Goal: Purchase product/service

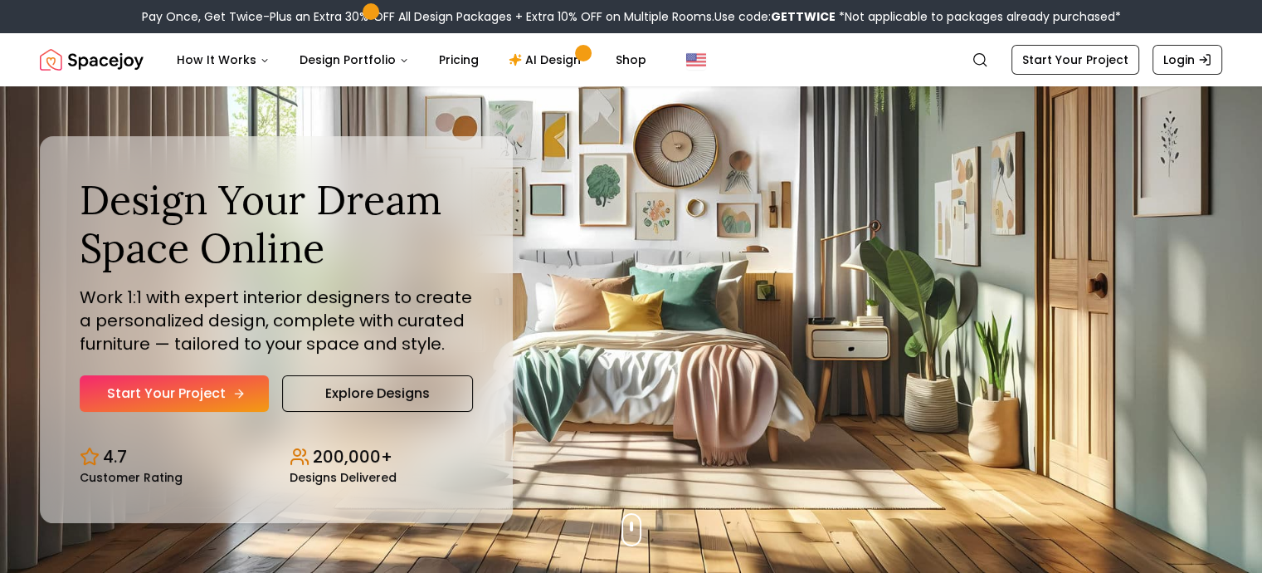
click at [246, 387] on link "Start Your Project" at bounding box center [174, 393] width 189 height 37
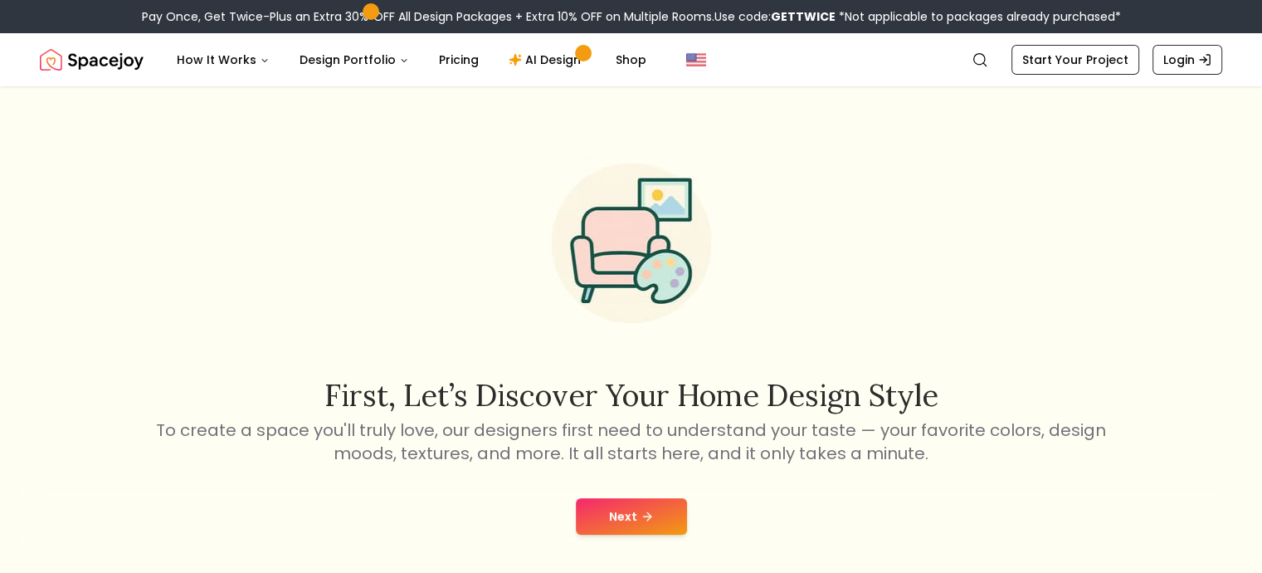
click at [641, 515] on icon at bounding box center [647, 515] width 13 height 13
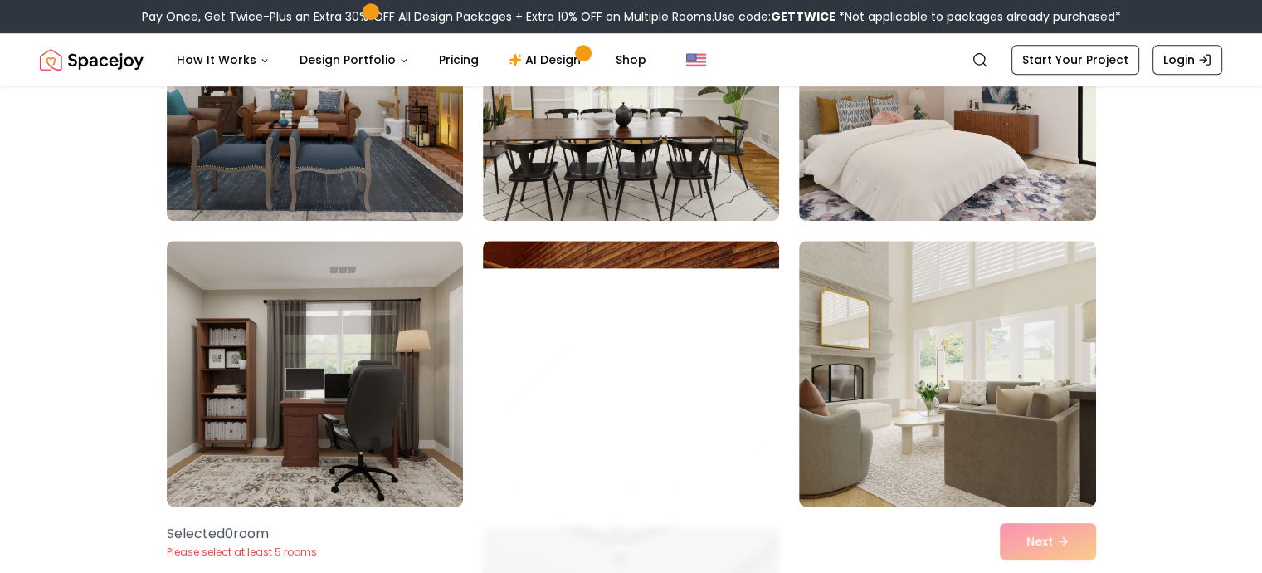
scroll to position [1119, 0]
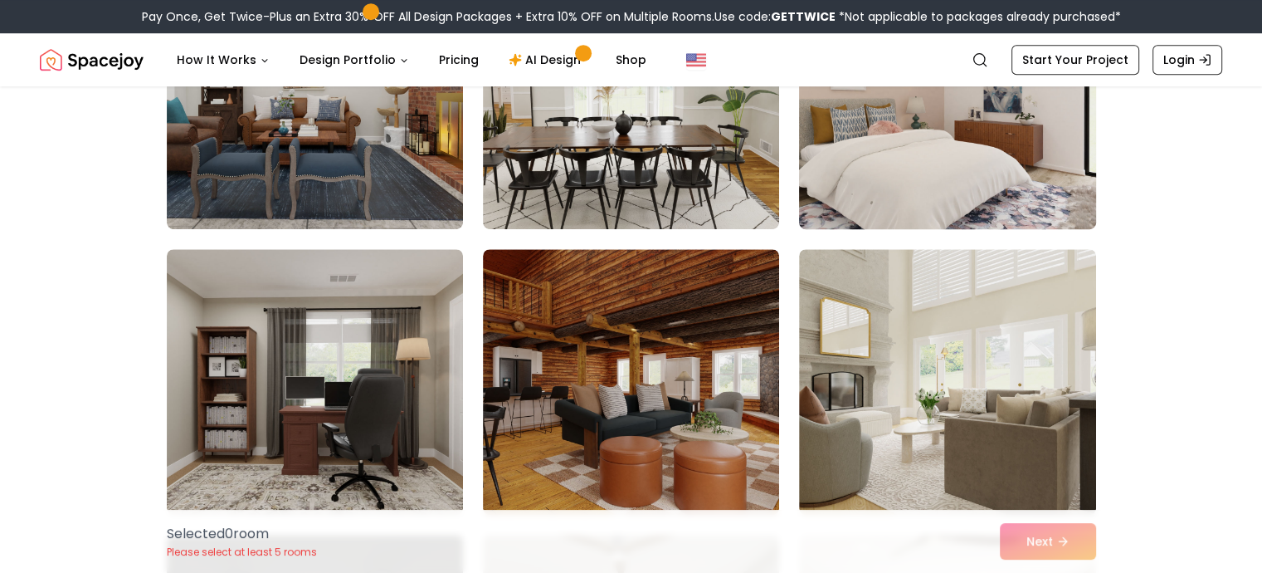
click at [857, 166] on img at bounding box center [947, 96] width 311 height 279
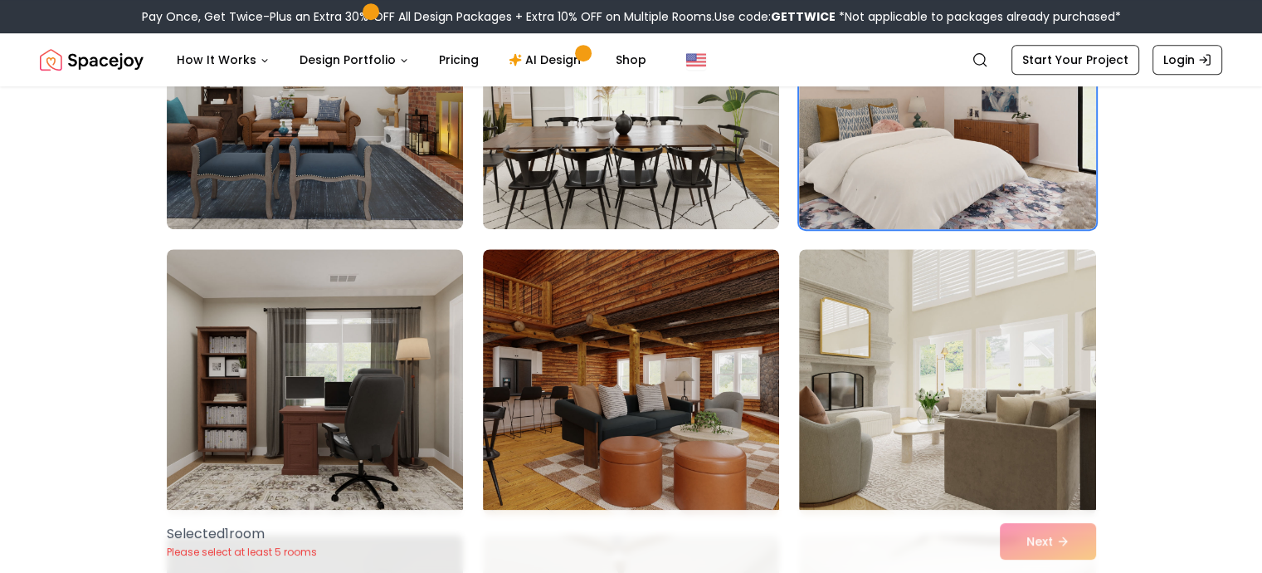
click at [1037, 550] on div "Selected 1 room Please select at least 5 rooms Next" at bounding box center [632, 540] width 956 height 63
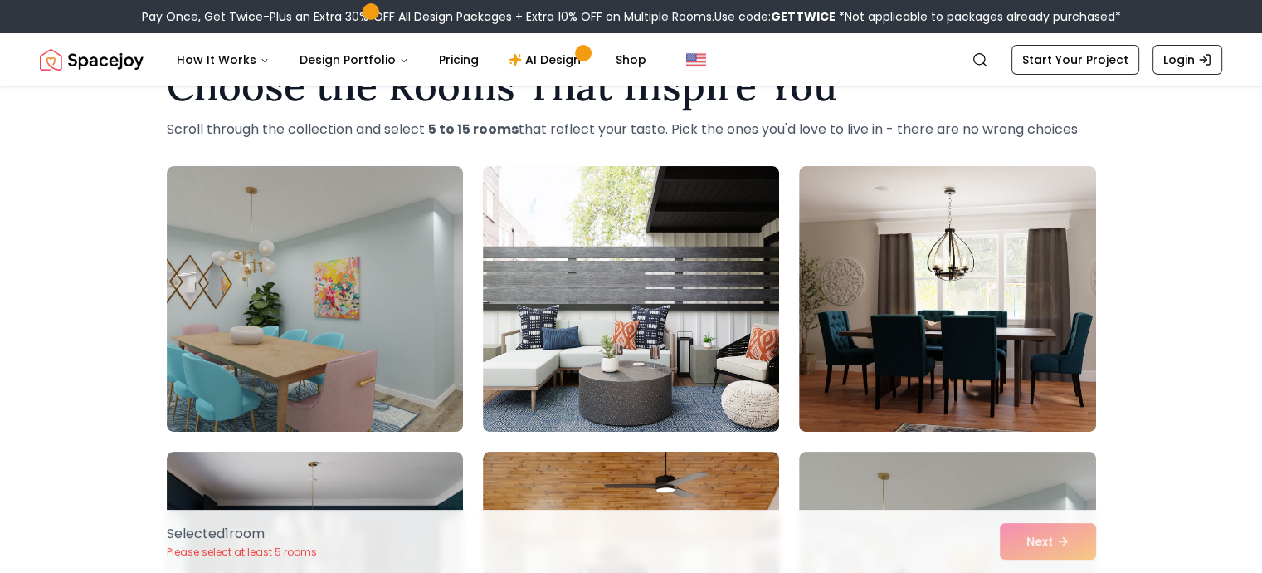
scroll to position [60, 0]
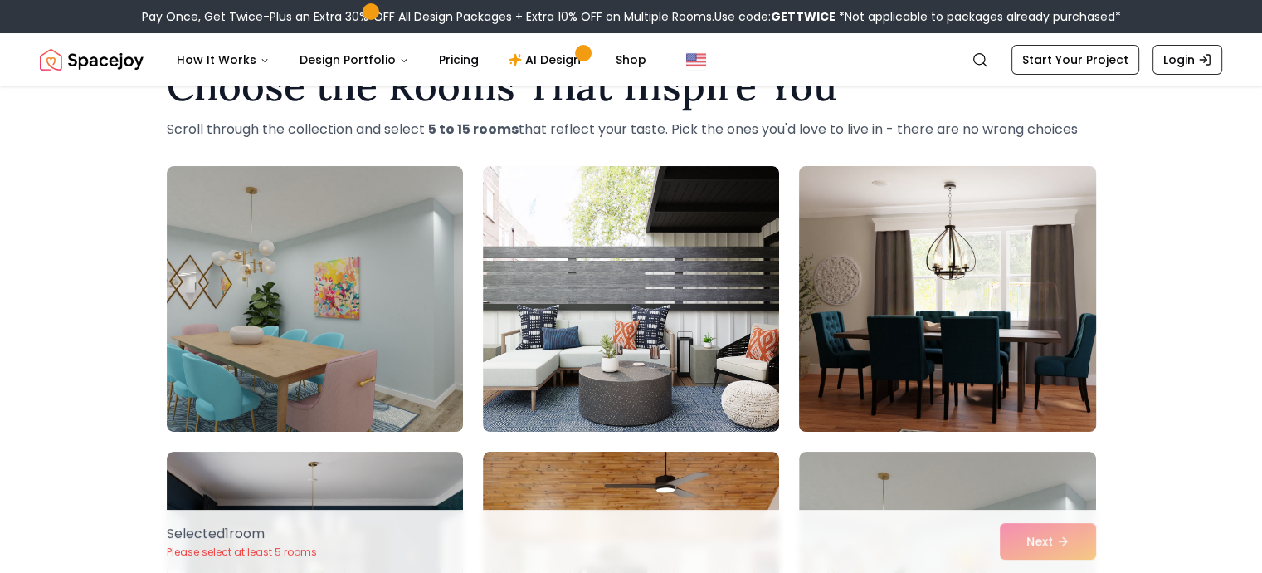
click at [902, 339] on img at bounding box center [947, 298] width 311 height 279
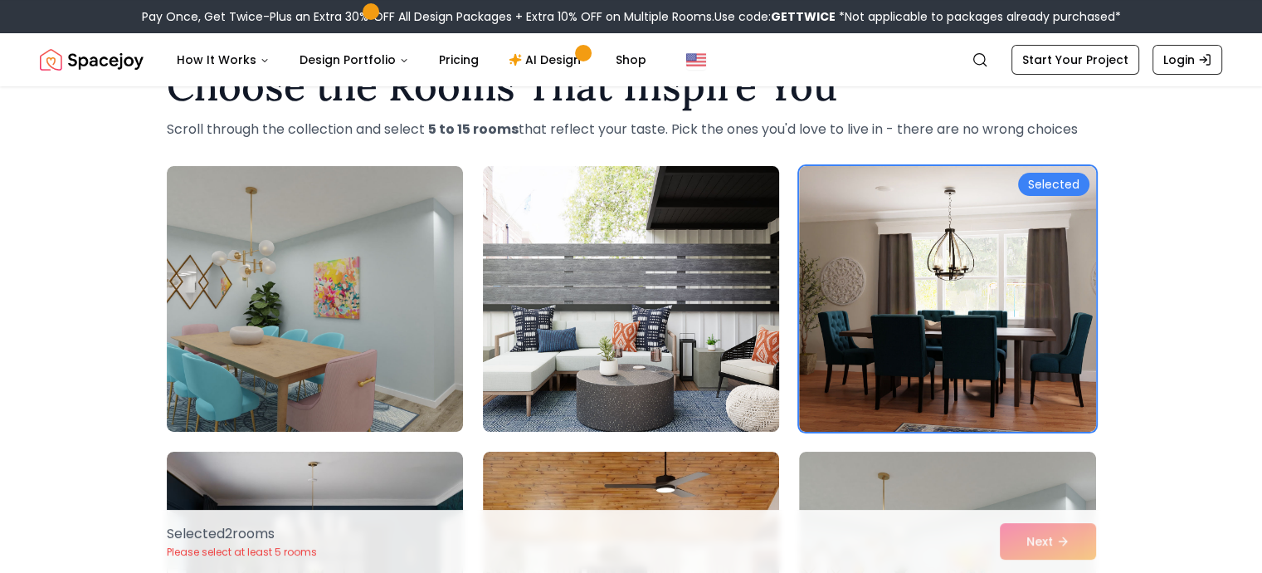
click at [697, 340] on img at bounding box center [630, 298] width 311 height 279
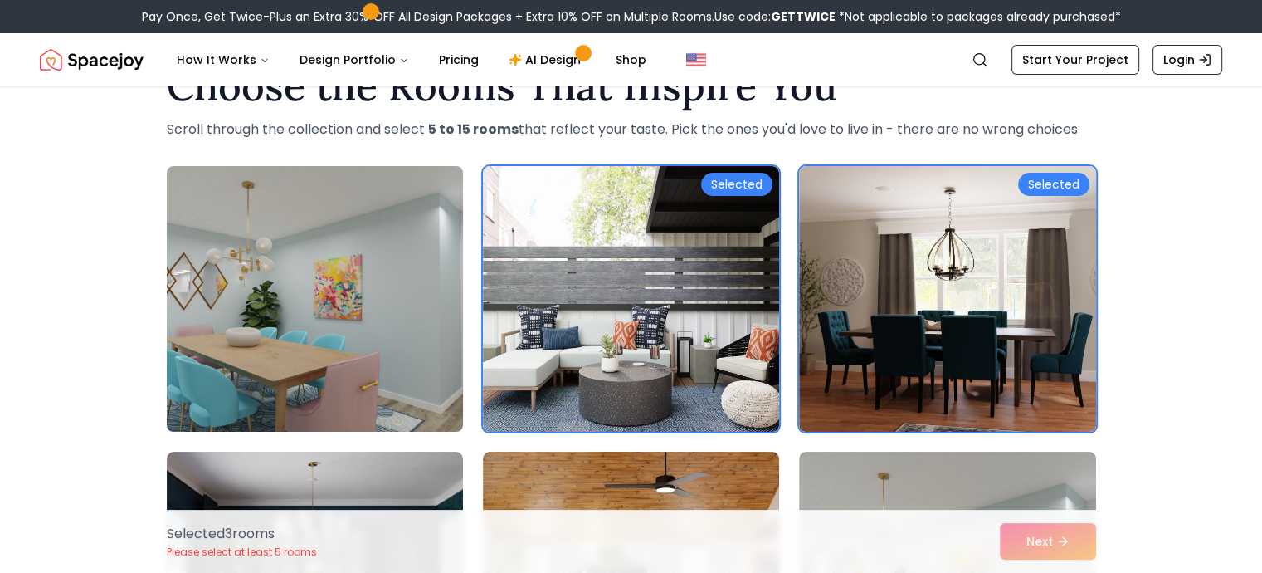
click at [368, 294] on img at bounding box center [314, 298] width 311 height 279
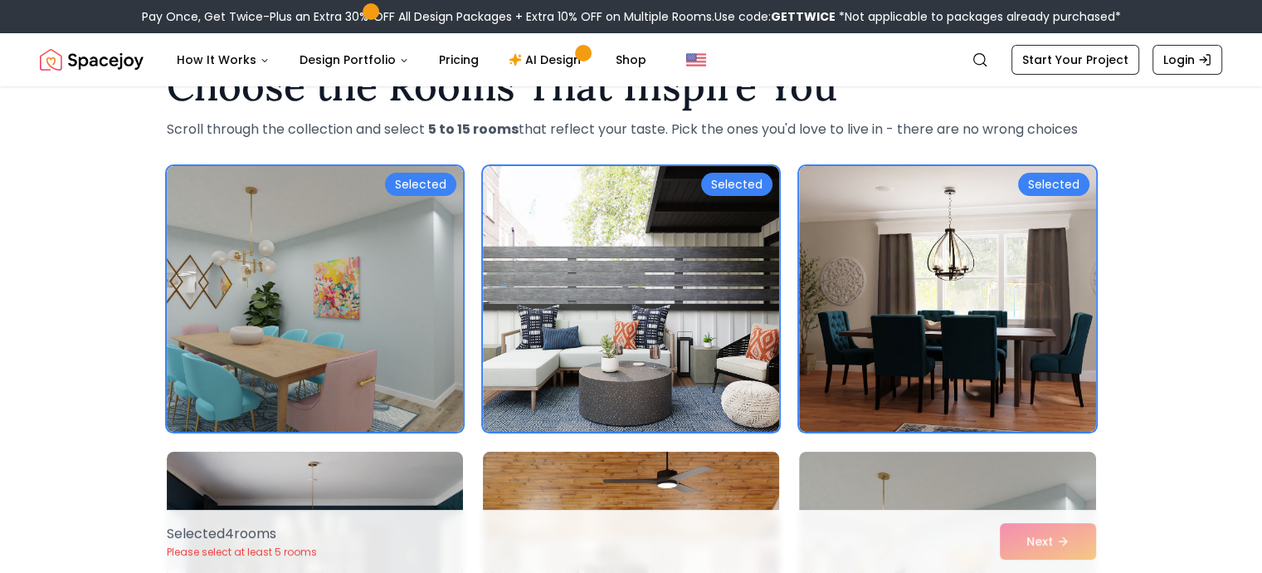
click at [577, 470] on img at bounding box center [630, 584] width 311 height 279
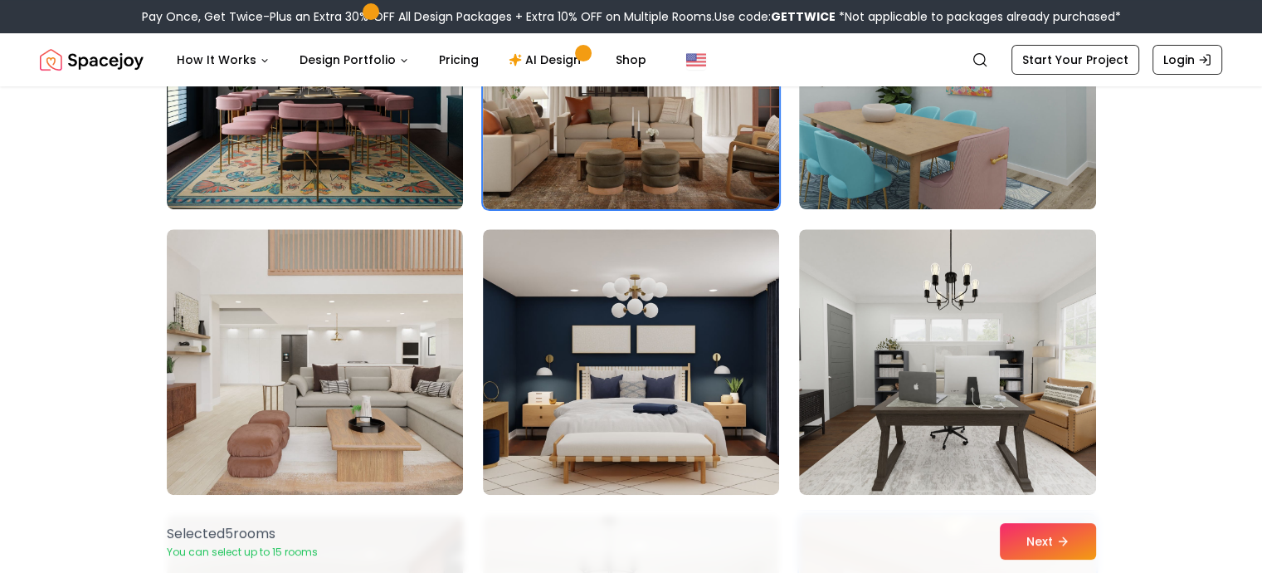
scroll to position [627, 0]
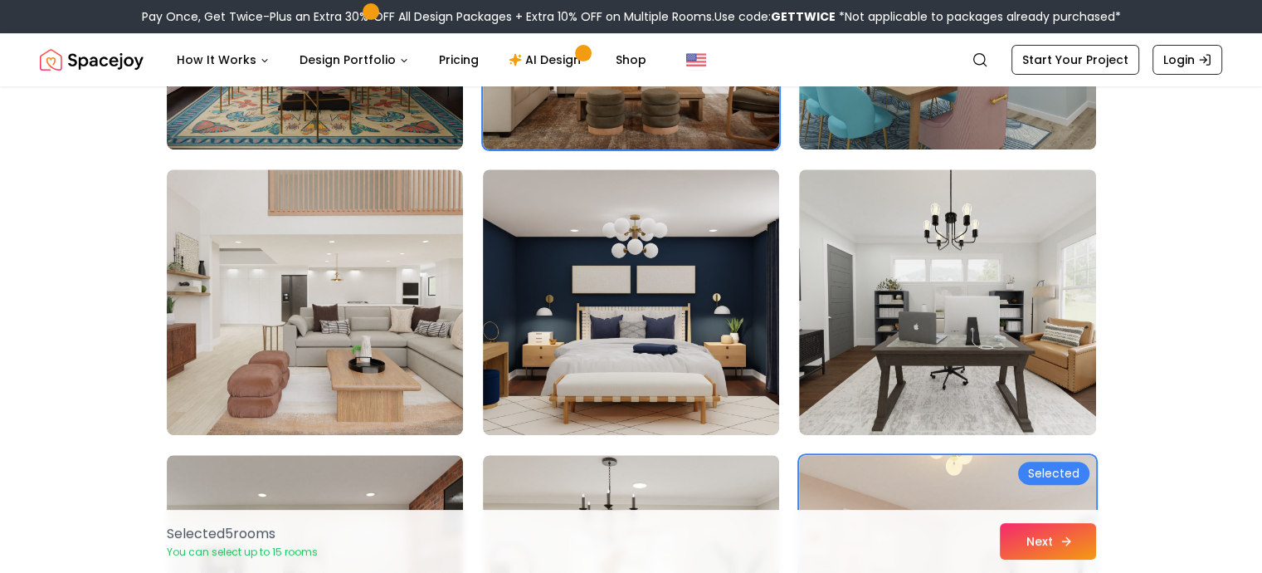
click at [1039, 547] on button "Next" at bounding box center [1048, 541] width 96 height 37
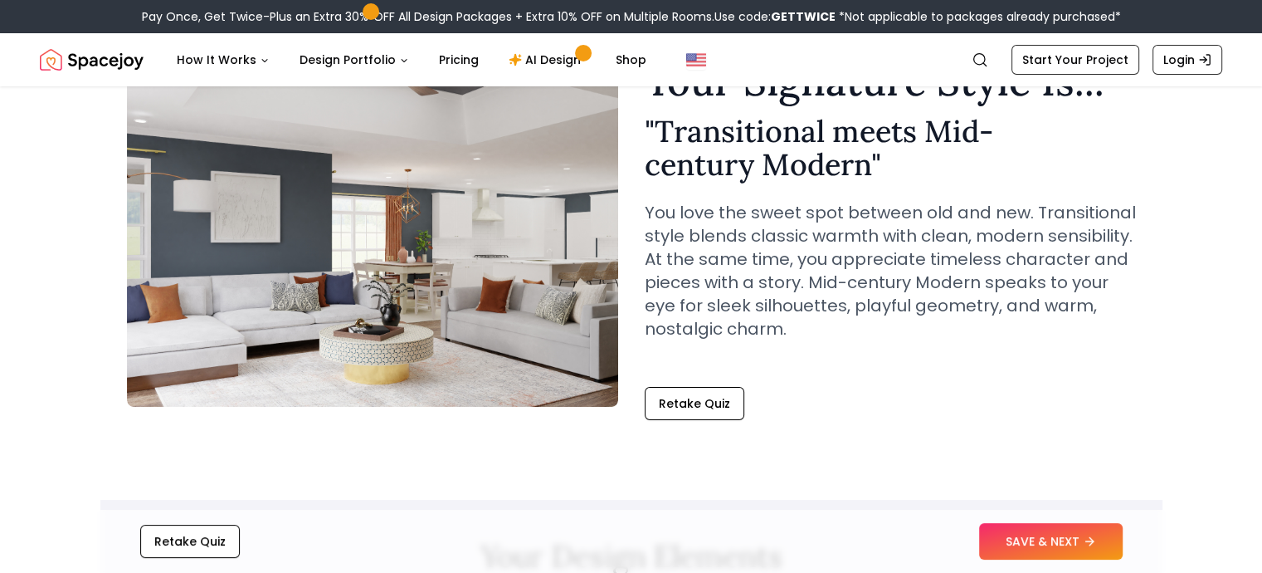
scroll to position [99, 0]
click at [1039, 536] on button "SAVE & NEXT" at bounding box center [1051, 541] width 144 height 37
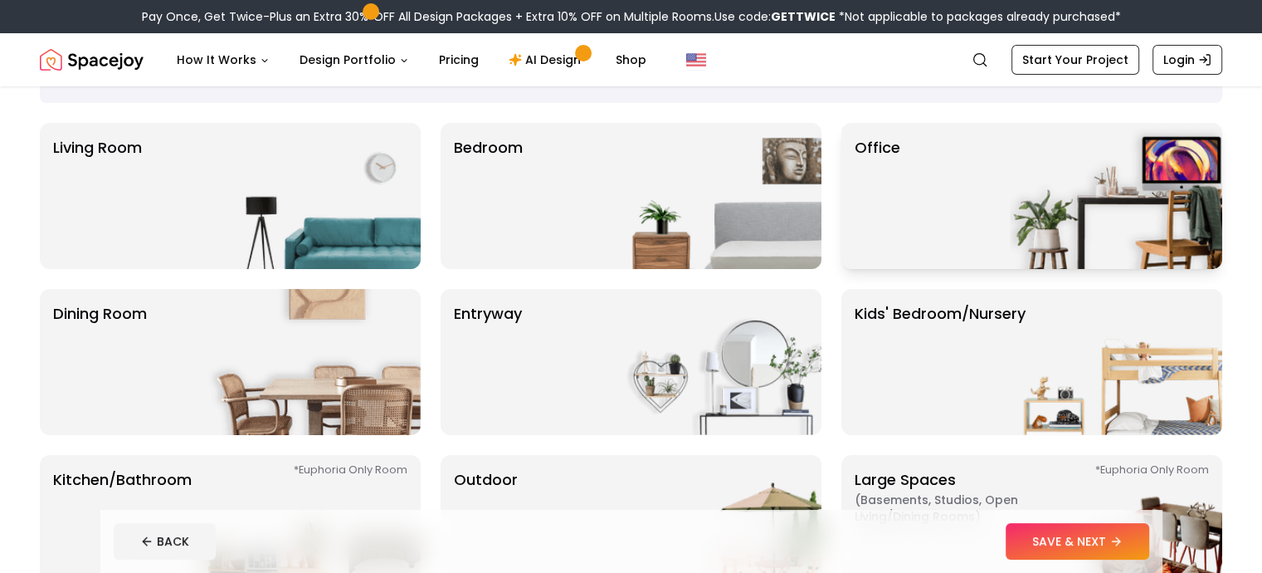
scroll to position [110, 0]
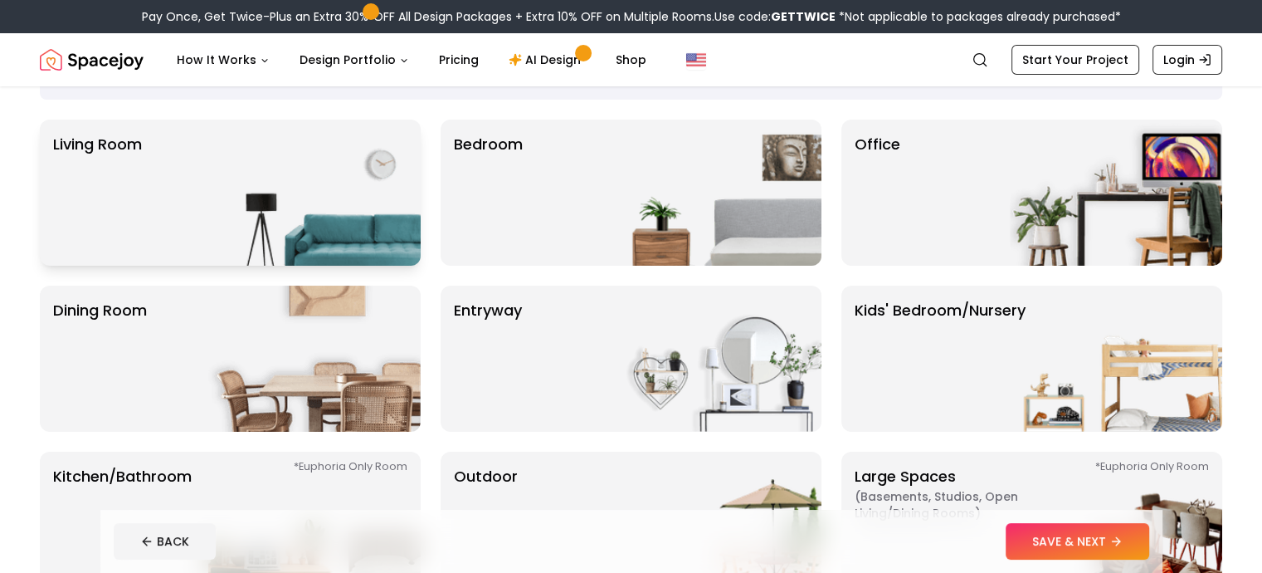
click at [368, 227] on img at bounding box center [314, 192] width 212 height 146
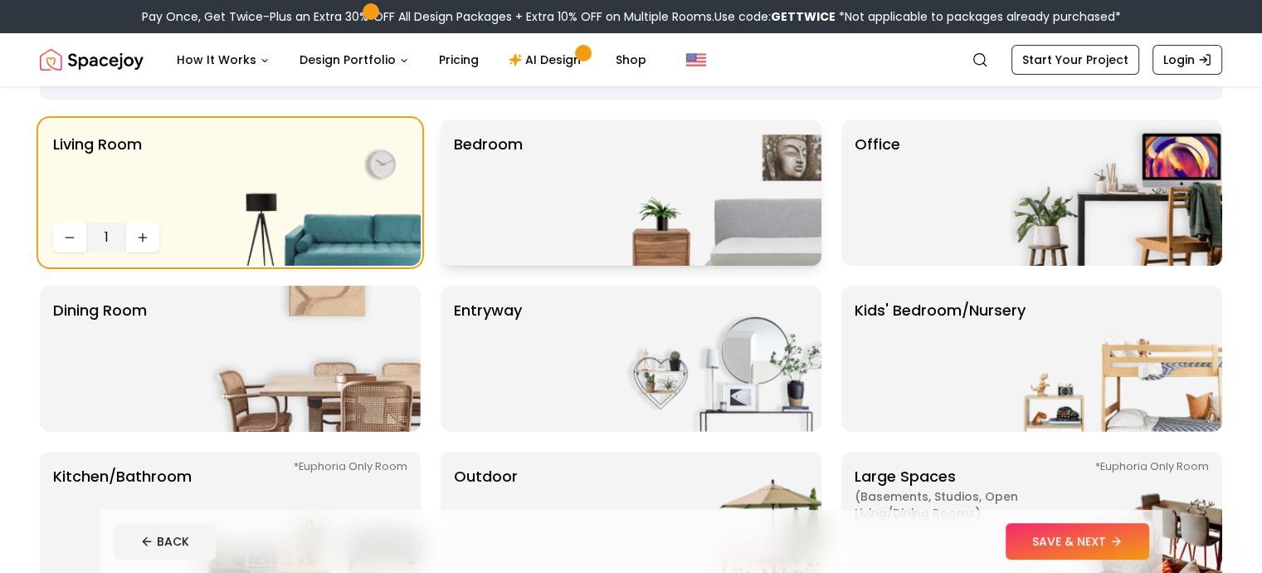
click at [686, 174] on img at bounding box center [715, 192] width 212 height 146
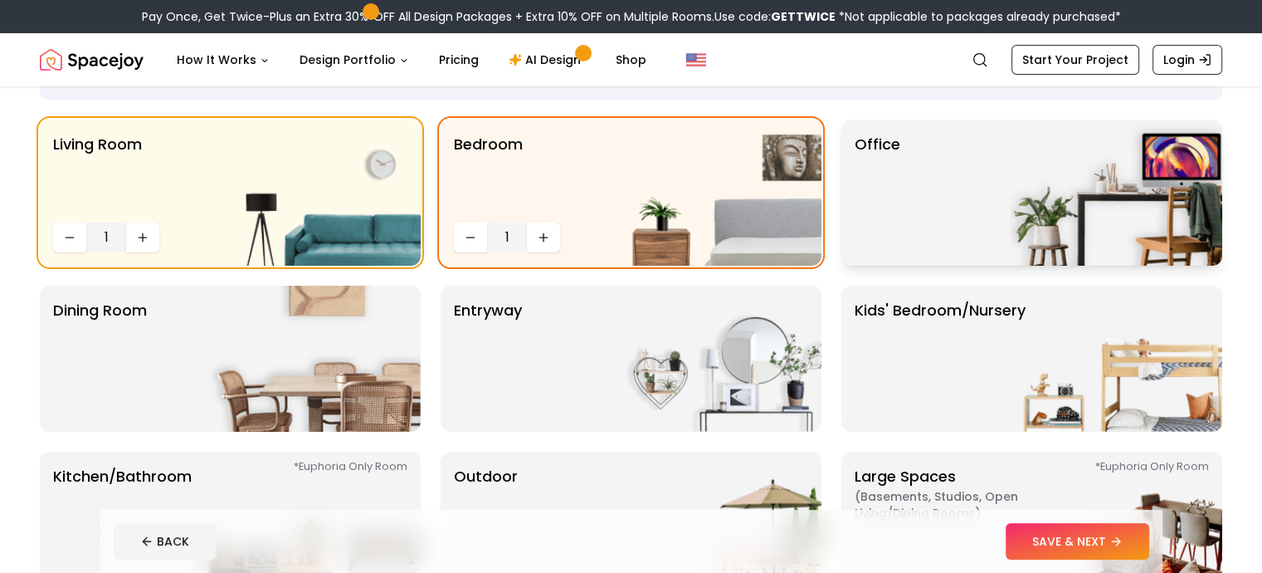
click at [916, 175] on div "Office" at bounding box center [1031, 192] width 381 height 146
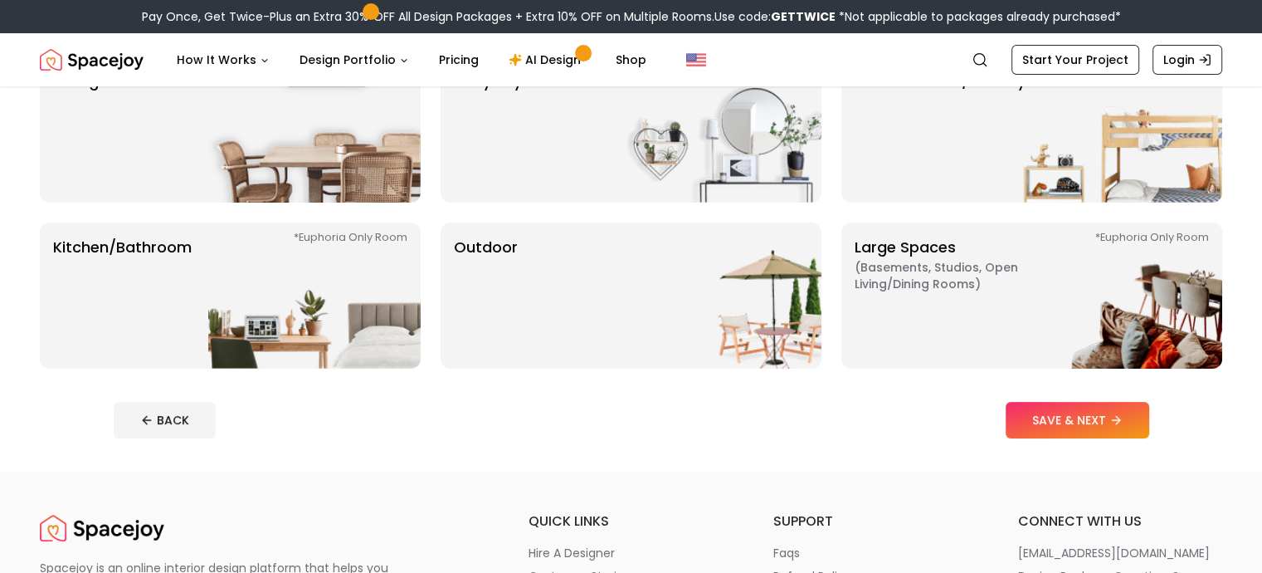
scroll to position [362, 0]
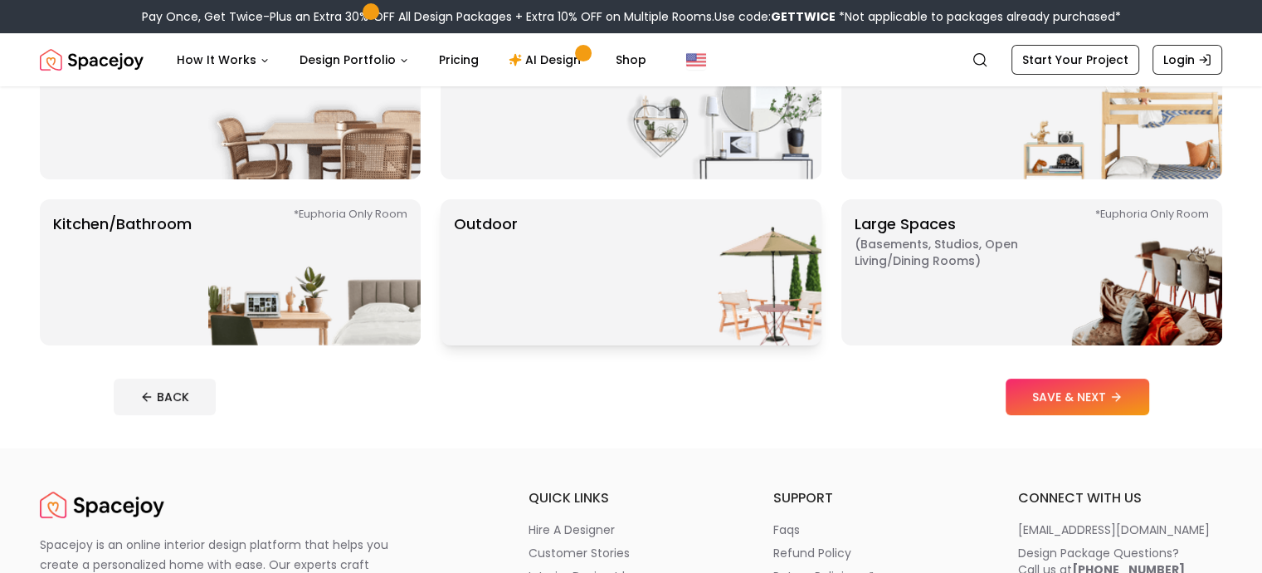
click at [736, 268] on img at bounding box center [715, 272] width 212 height 146
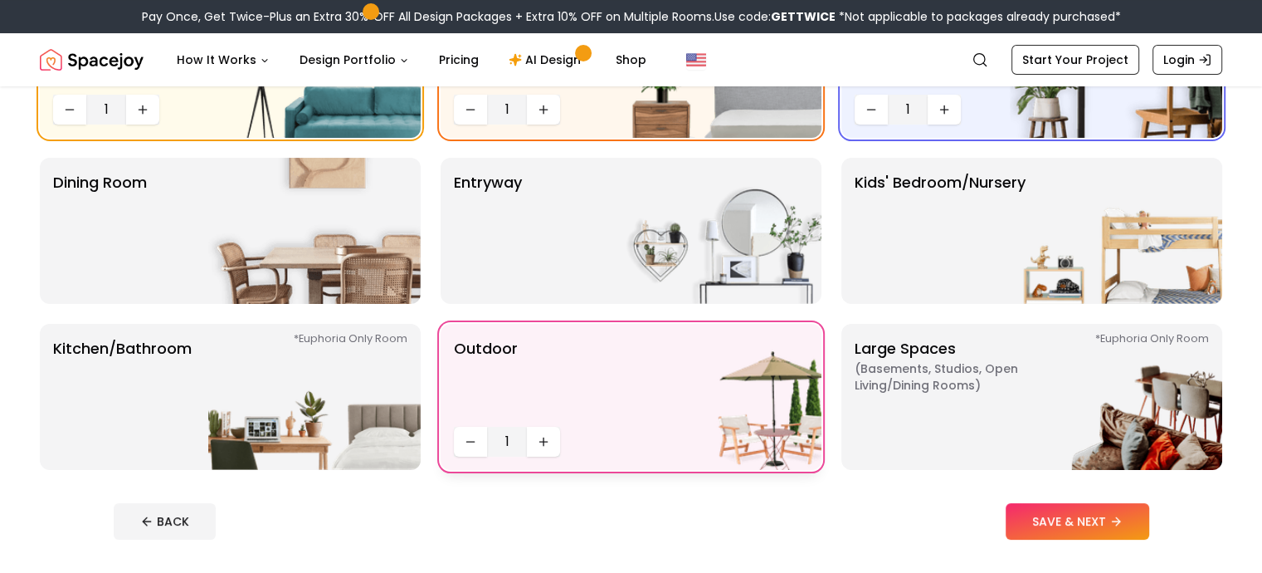
scroll to position [232, 0]
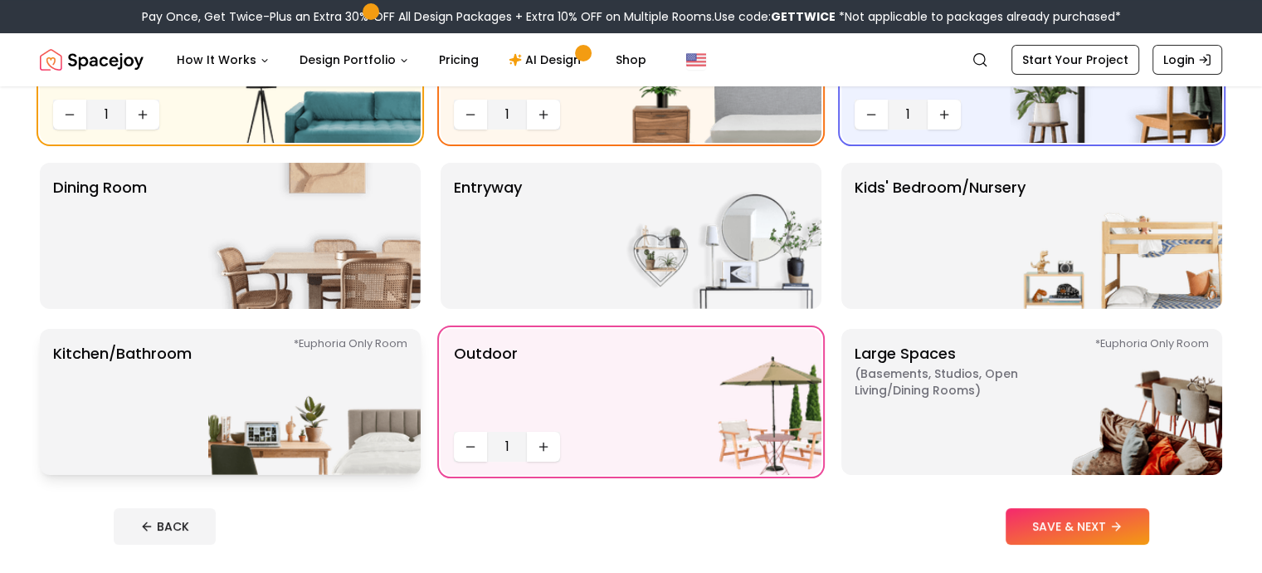
click at [371, 394] on img at bounding box center [314, 402] width 212 height 146
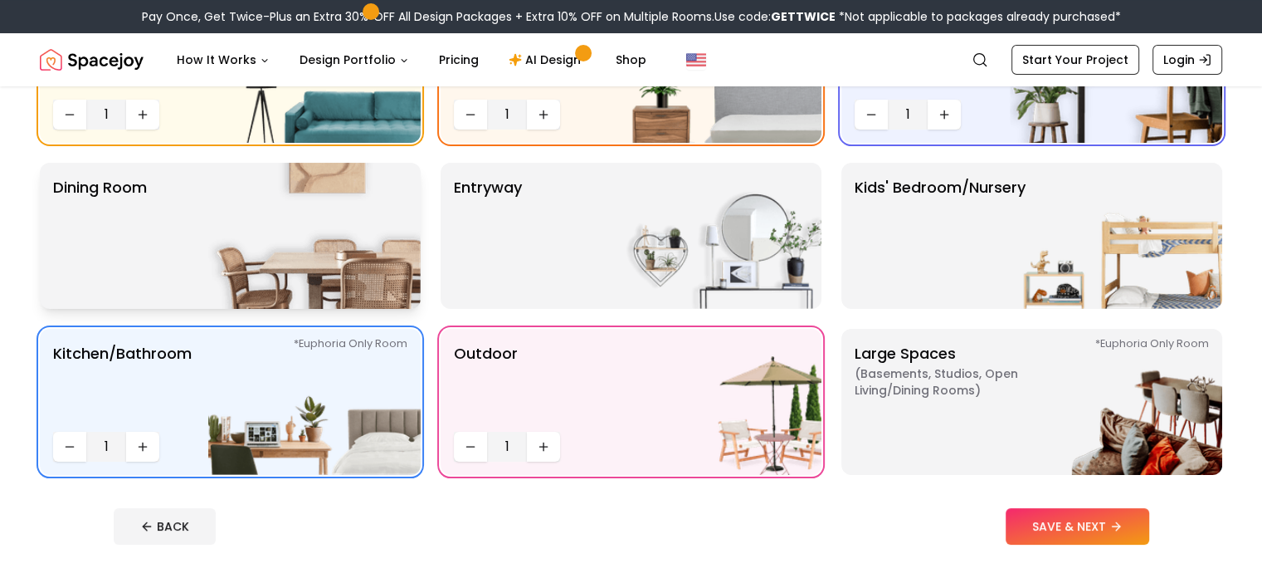
click at [367, 242] on img at bounding box center [314, 236] width 212 height 146
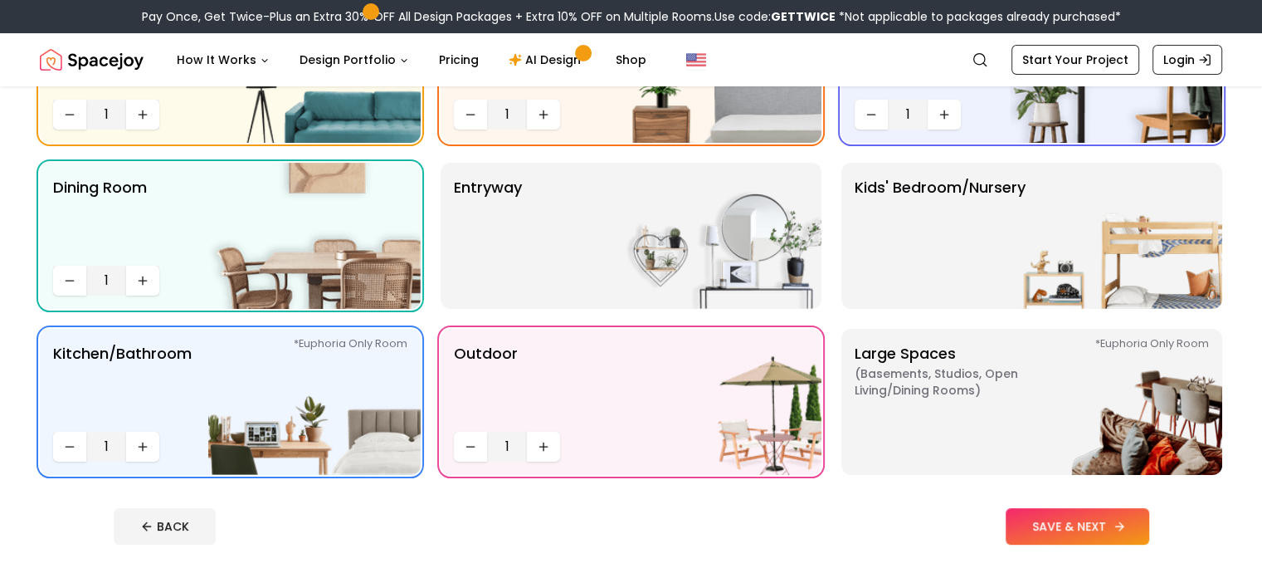
click at [1085, 519] on button "SAVE & NEXT" at bounding box center [1078, 526] width 144 height 37
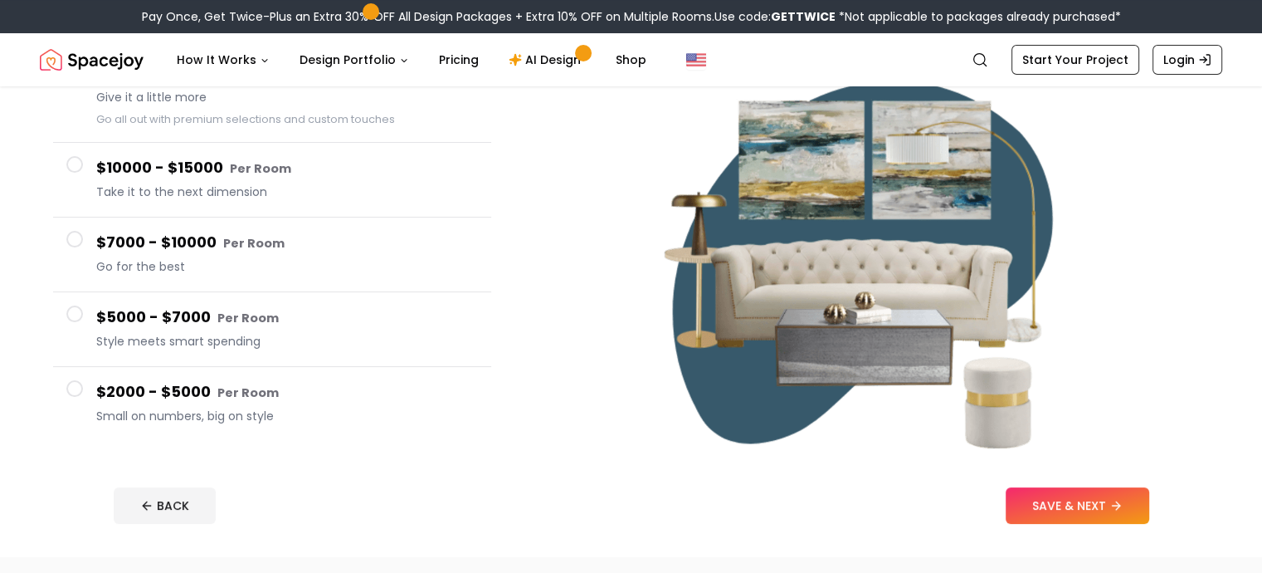
scroll to position [196, 0]
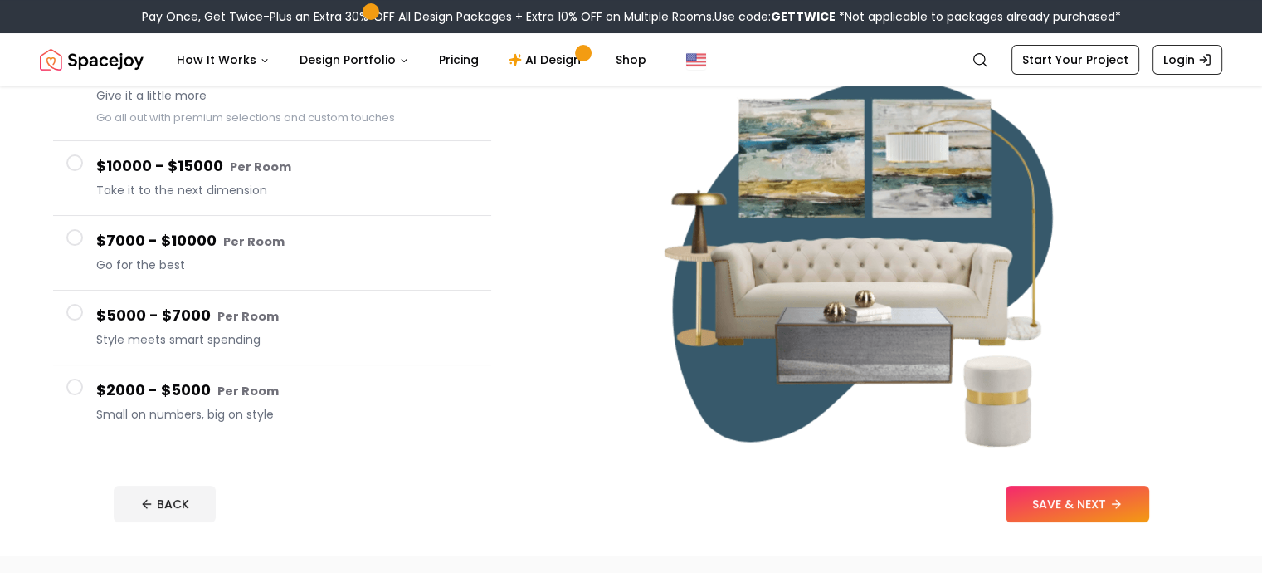
click at [204, 396] on h4 "$2000 - $5000 Per Room" at bounding box center [287, 390] width 382 height 24
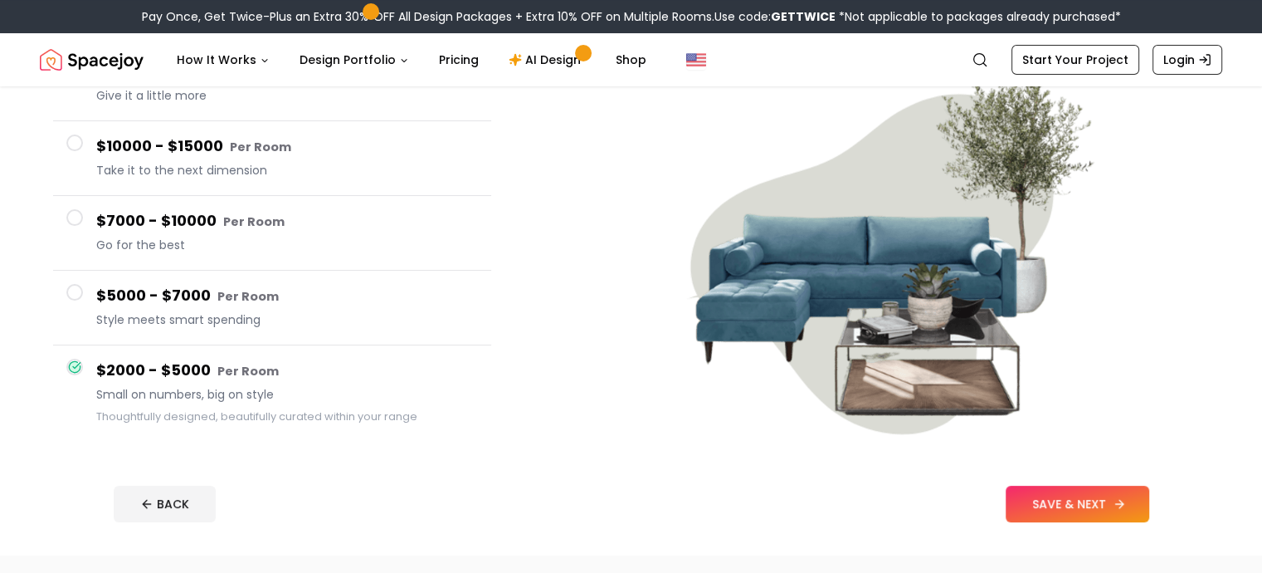
click at [1141, 496] on button "SAVE & NEXT" at bounding box center [1078, 503] width 144 height 37
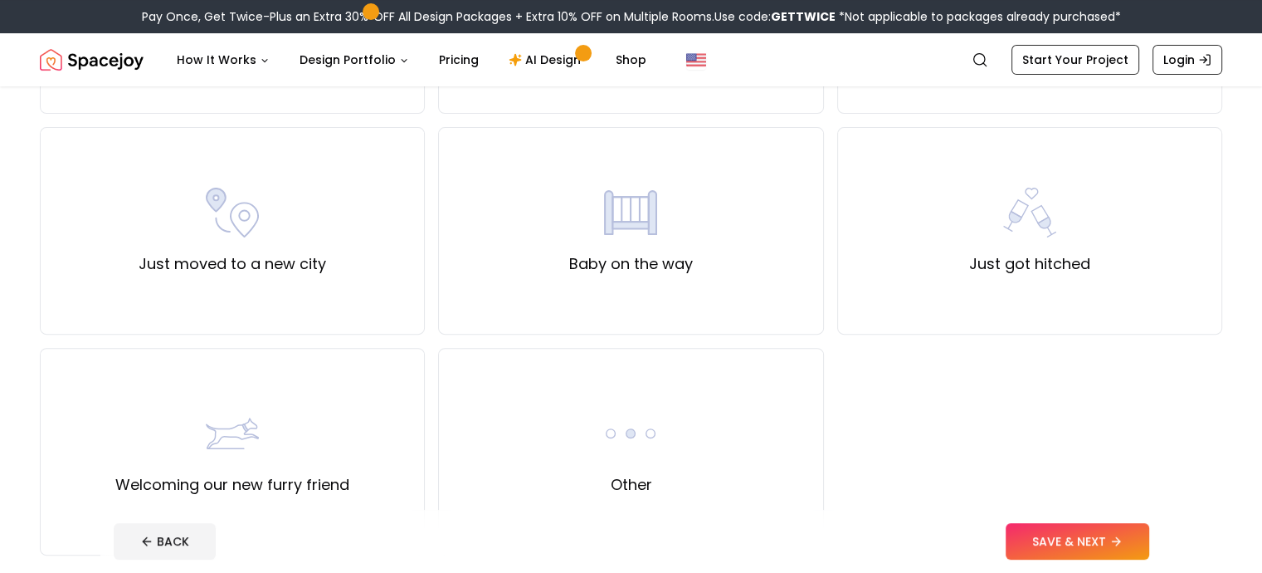
scroll to position [545, 0]
click at [727, 388] on div "Other" at bounding box center [630, 449] width 385 height 207
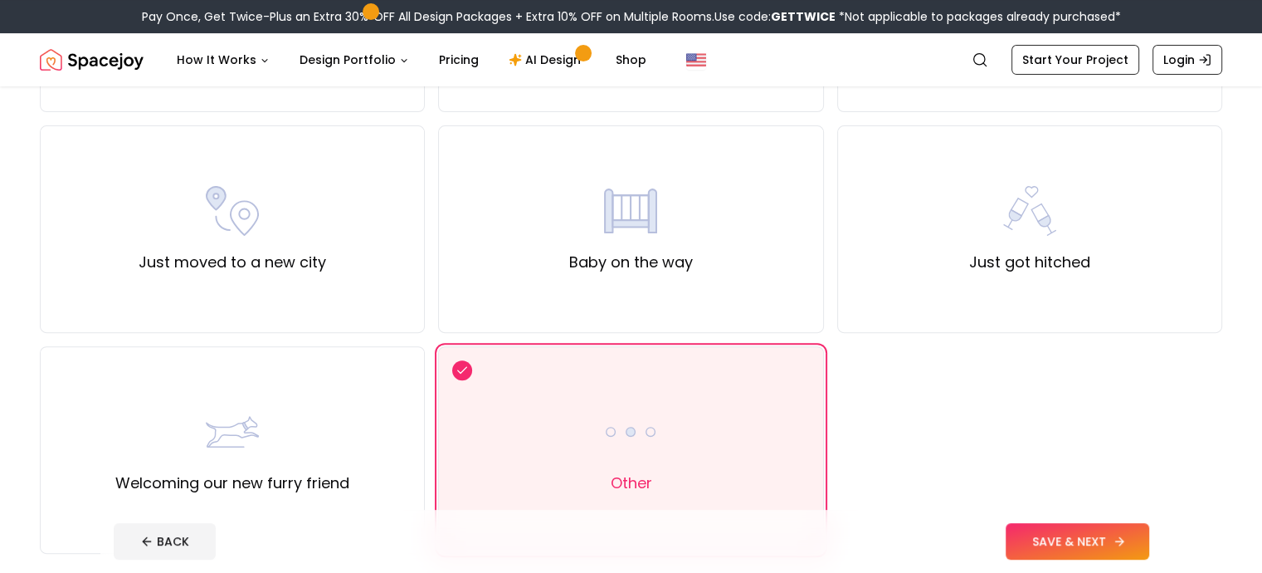
click at [1097, 534] on button "SAVE & NEXT" at bounding box center [1078, 541] width 144 height 37
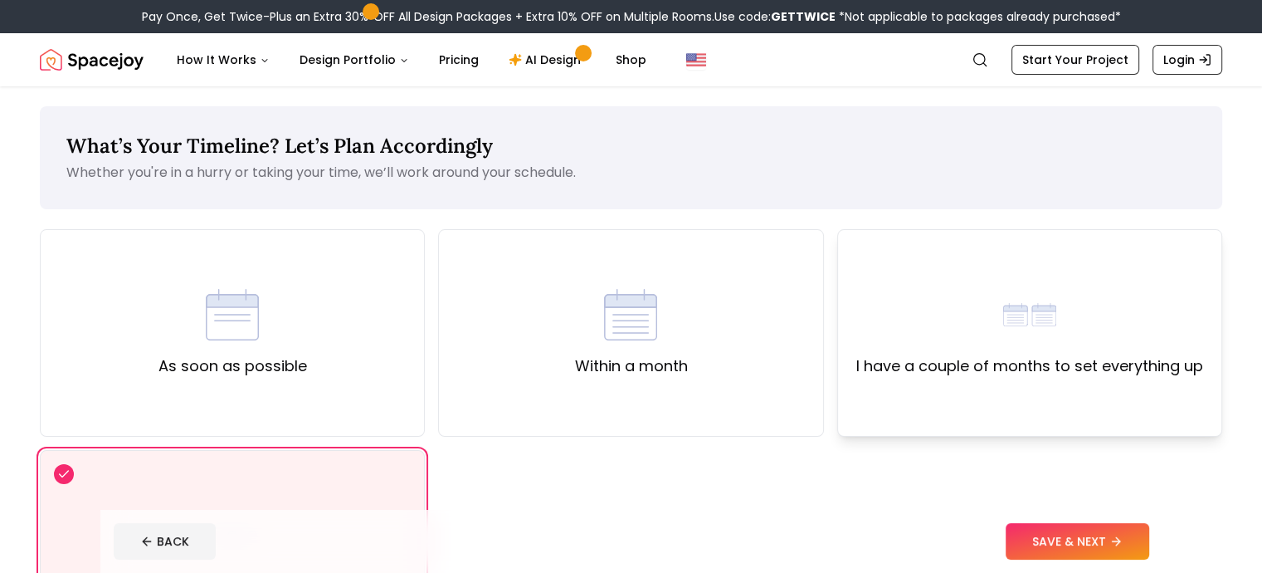
click at [998, 400] on div "I have a couple of months to set everything up" at bounding box center [1029, 332] width 385 height 207
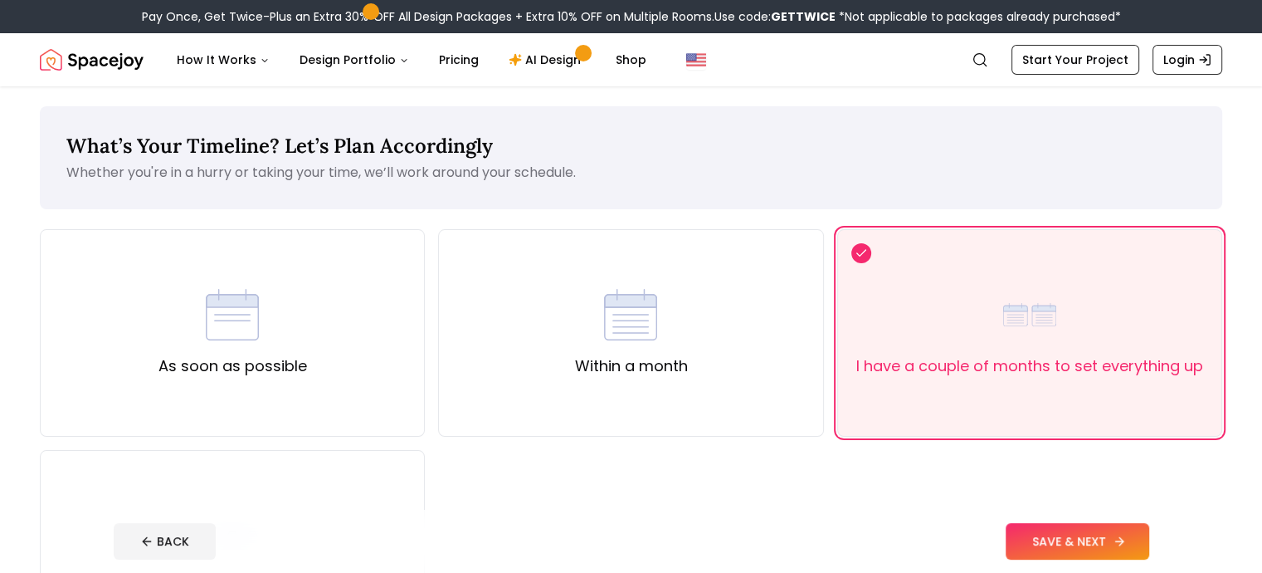
click at [1106, 552] on button "SAVE & NEXT" at bounding box center [1078, 541] width 144 height 37
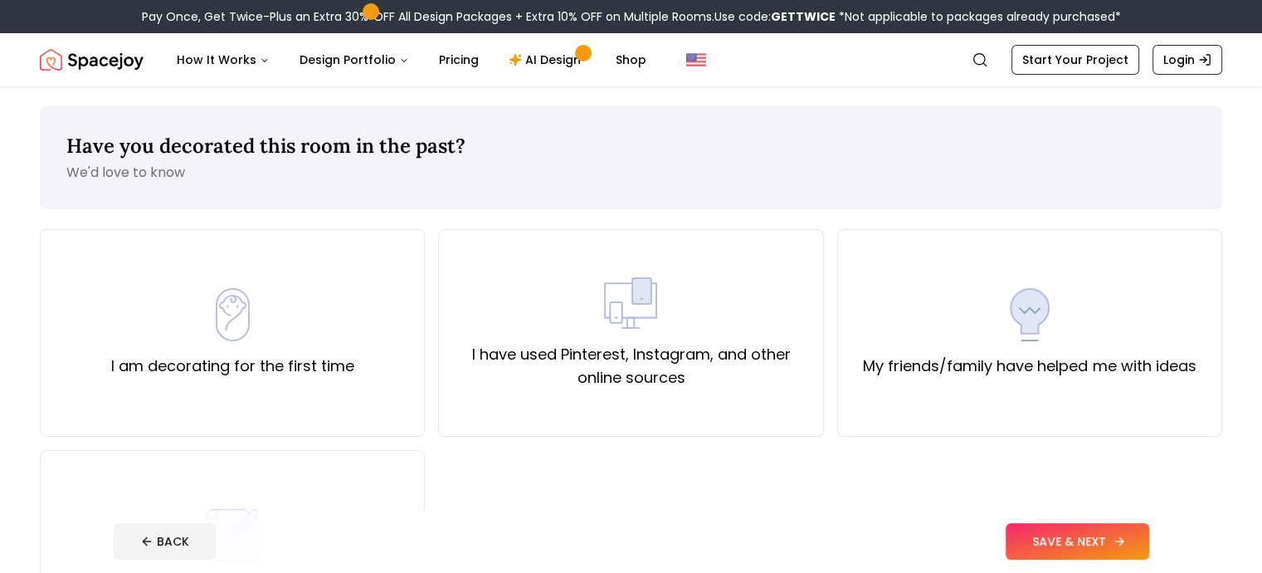
click at [1106, 552] on button "SAVE & NEXT" at bounding box center [1078, 541] width 144 height 37
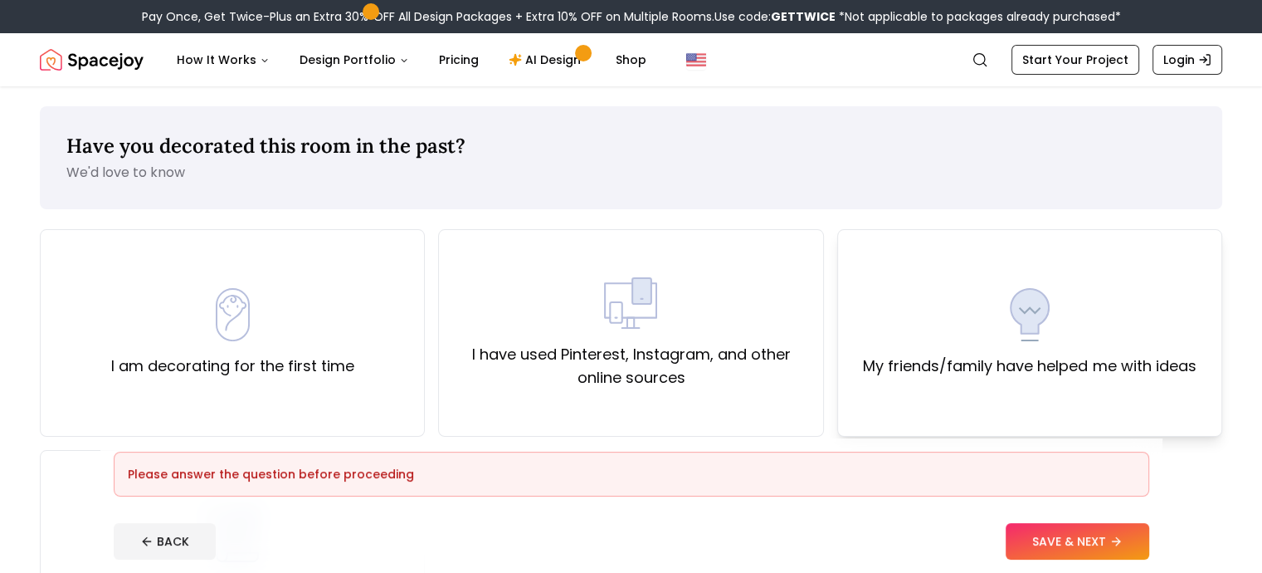
click at [1062, 383] on div "My friends/family have helped me with ideas" at bounding box center [1029, 332] width 385 height 207
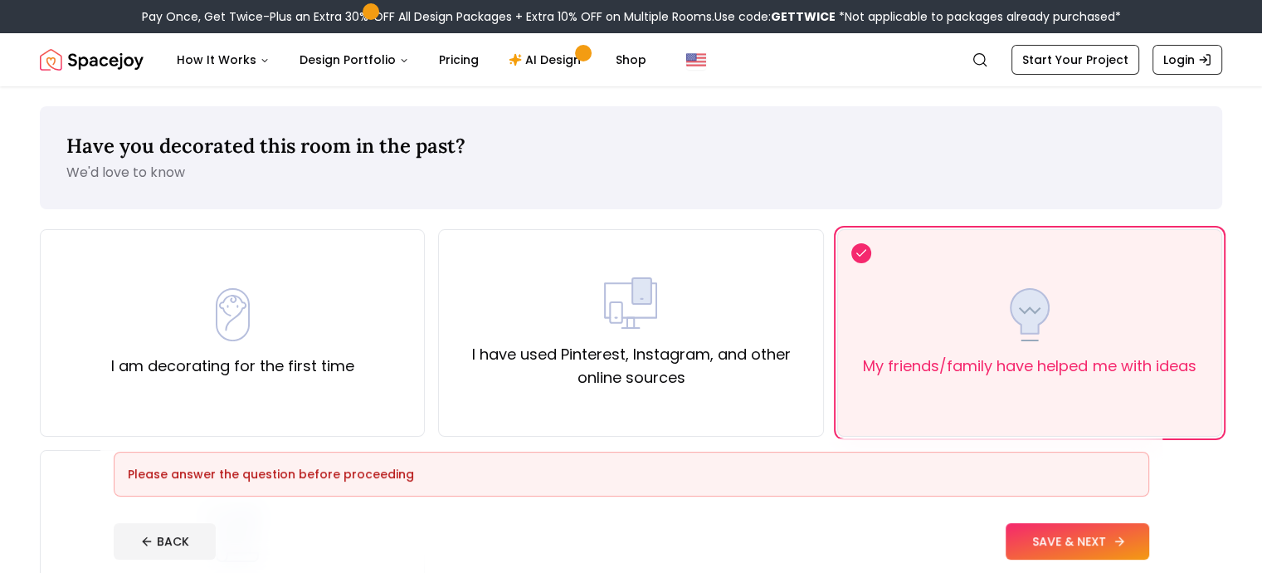
click at [1081, 537] on button "SAVE & NEXT" at bounding box center [1078, 541] width 144 height 37
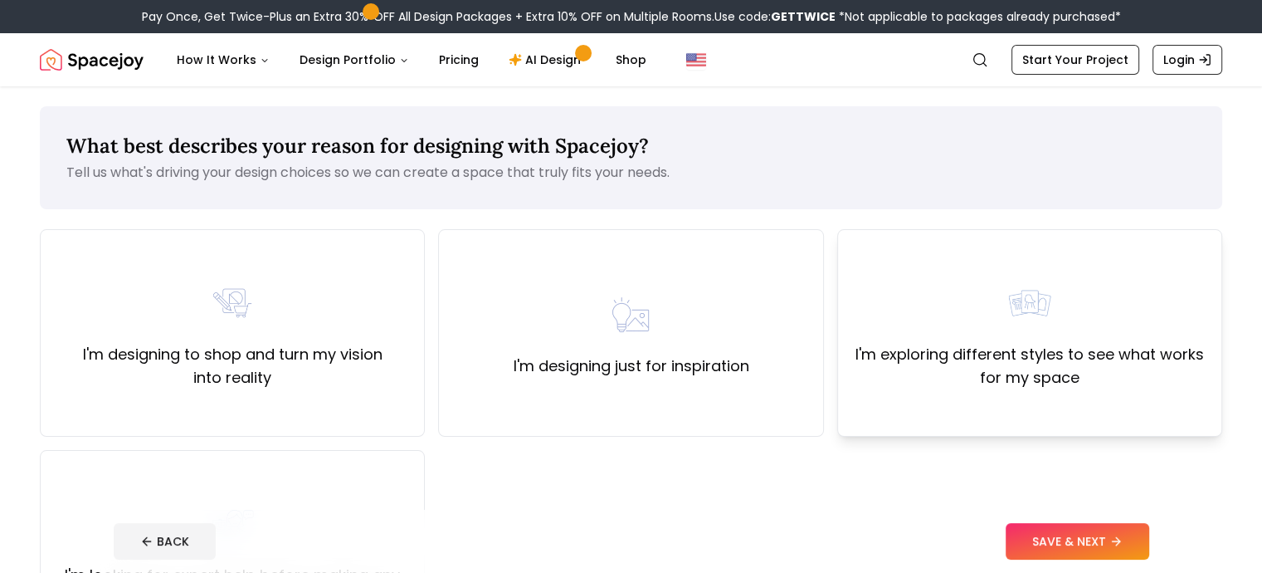
click at [1065, 407] on div "I'm exploring different styles to see what works for my space" at bounding box center [1029, 332] width 385 height 207
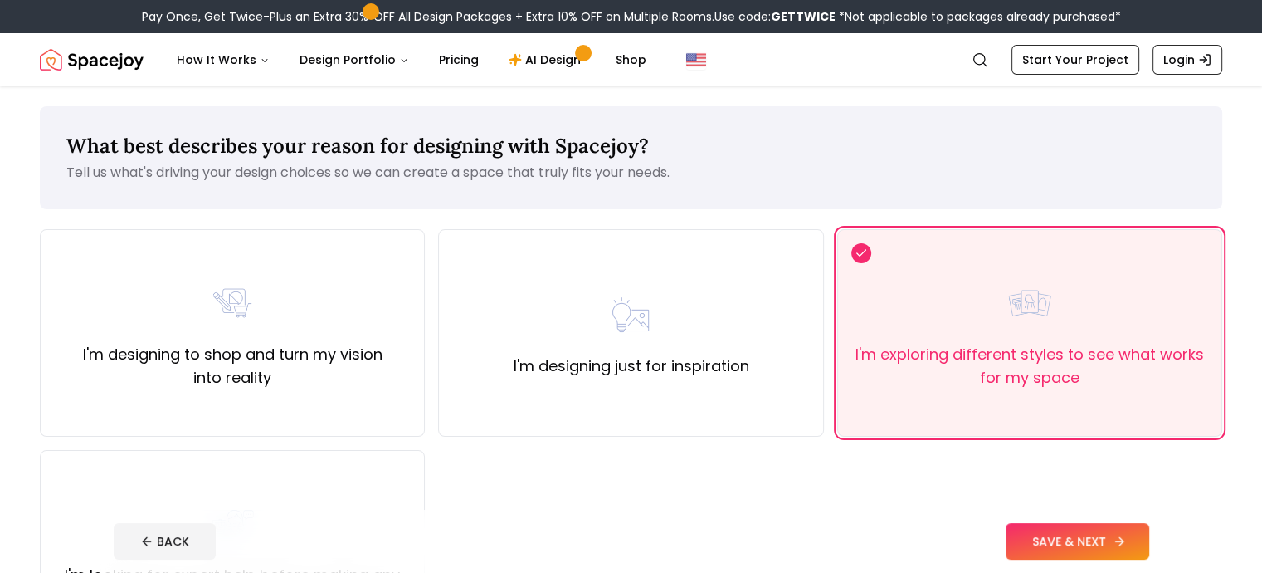
click at [1089, 537] on button "SAVE & NEXT" at bounding box center [1078, 541] width 144 height 37
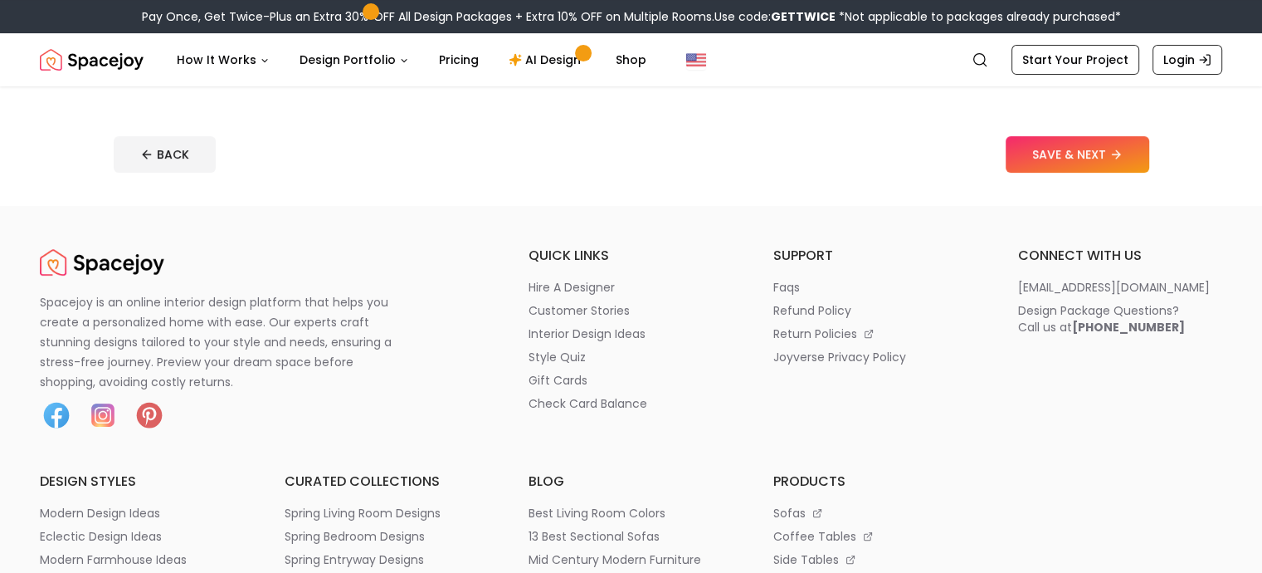
scroll to position [232, 0]
